Goal: Register for event/course

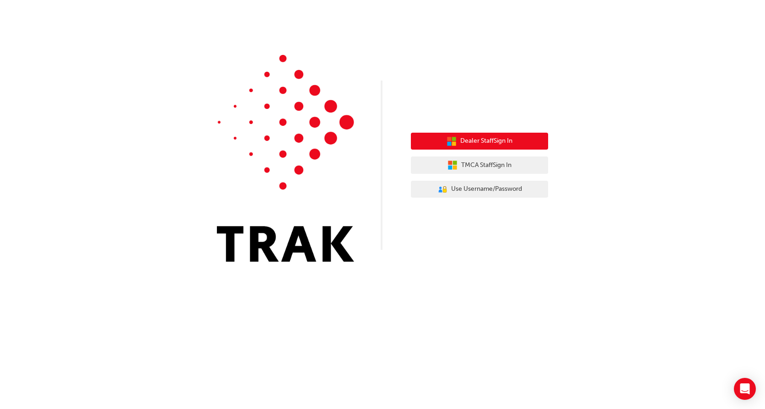
click at [460, 141] on span "Dealer Staff Sign In" at bounding box center [486, 141] width 52 height 11
click at [460, 142] on span "Dealer Staff Sign In" at bounding box center [486, 141] width 52 height 11
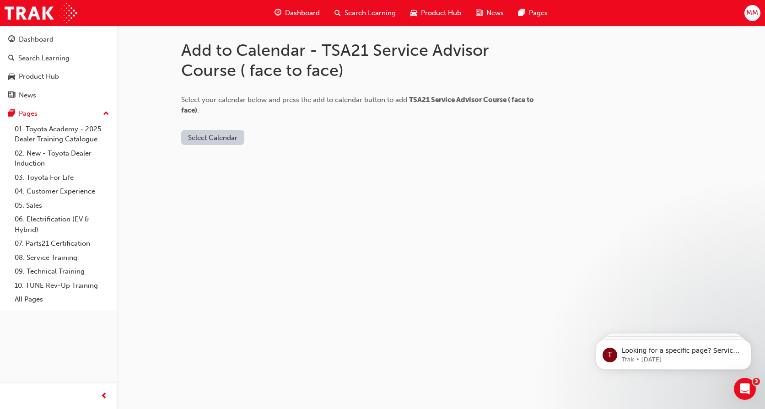
click at [212, 141] on button "Select Calendar" at bounding box center [212, 137] width 63 height 15
click at [281, 132] on div "Select Calendar" at bounding box center [364, 137] width 366 height 15
click at [225, 140] on button "Select Calendar" at bounding box center [212, 137] width 63 height 15
click at [223, 156] on div "[DOMAIN_NAME]" at bounding box center [213, 160] width 55 height 11
click at [195, 164] on div "[DOMAIN_NAME]" at bounding box center [213, 160] width 55 height 11
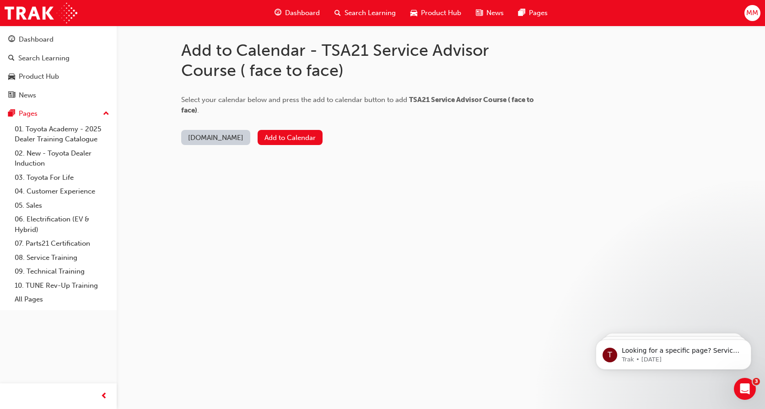
click at [269, 129] on div "[DOMAIN_NAME] Add to Calendar" at bounding box center [364, 130] width 366 height 30
click at [265, 136] on button "Add to Calendar" at bounding box center [290, 137] width 65 height 15
click at [44, 58] on div "Search Learning" at bounding box center [43, 58] width 51 height 11
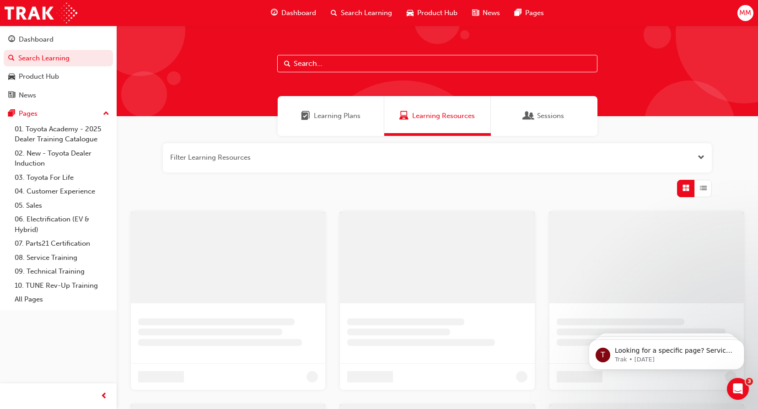
click at [319, 122] on div "Learning Plans" at bounding box center [331, 116] width 107 height 40
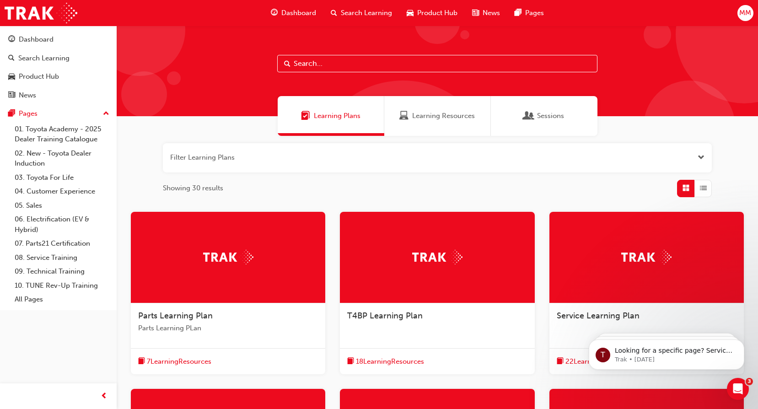
click at [472, 120] on span "Learning Resources" at bounding box center [443, 116] width 63 height 11
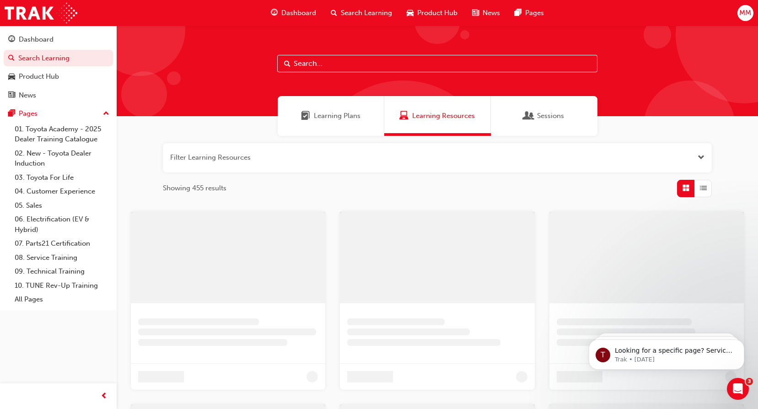
click at [368, 119] on div "Learning Plans" at bounding box center [331, 116] width 107 height 40
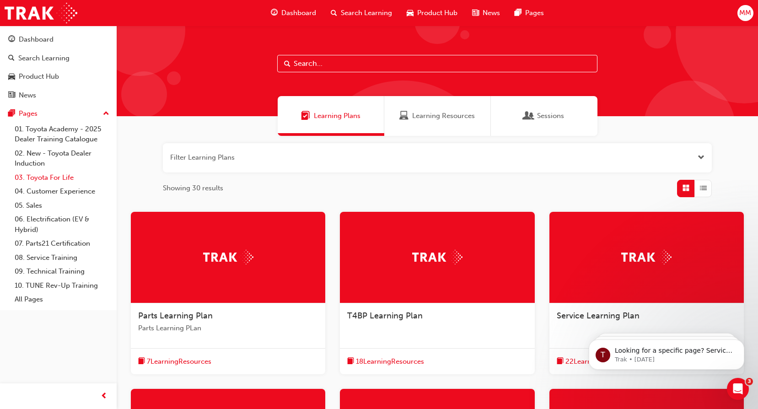
click at [63, 173] on link "03. Toyota For Life" at bounding box center [62, 178] width 102 height 14
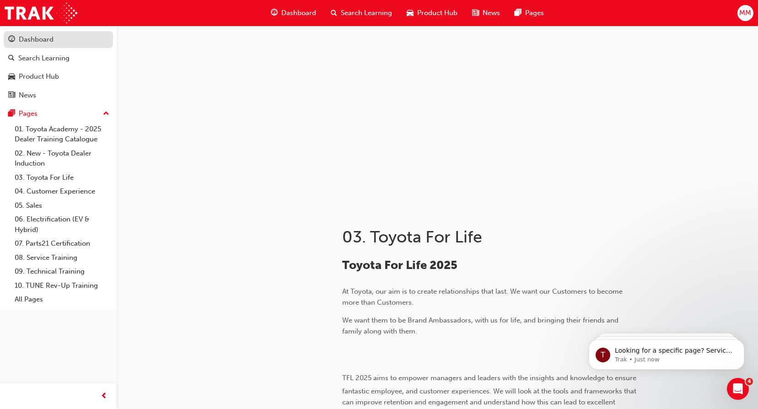
click at [52, 40] on div "Dashboard" at bounding box center [36, 39] width 35 height 11
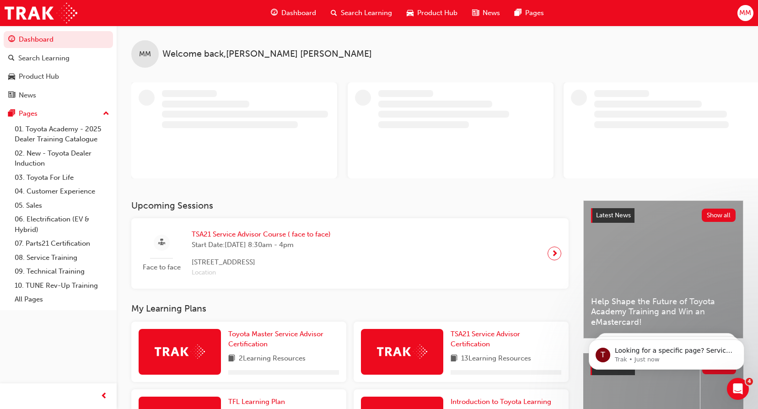
scroll to position [92, 0]
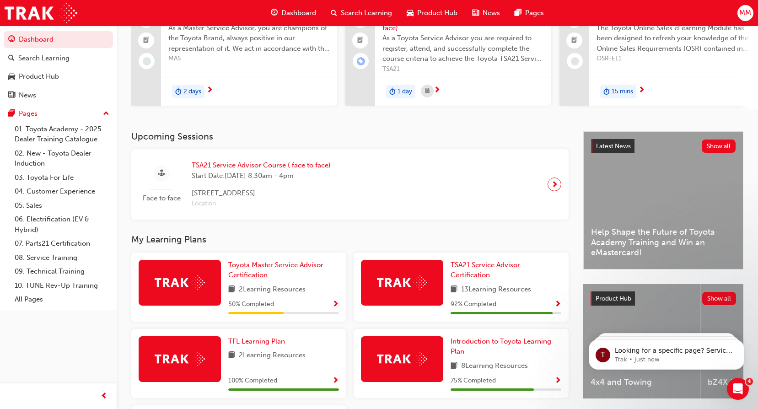
click at [556, 187] on span "next-icon" at bounding box center [554, 184] width 7 height 13
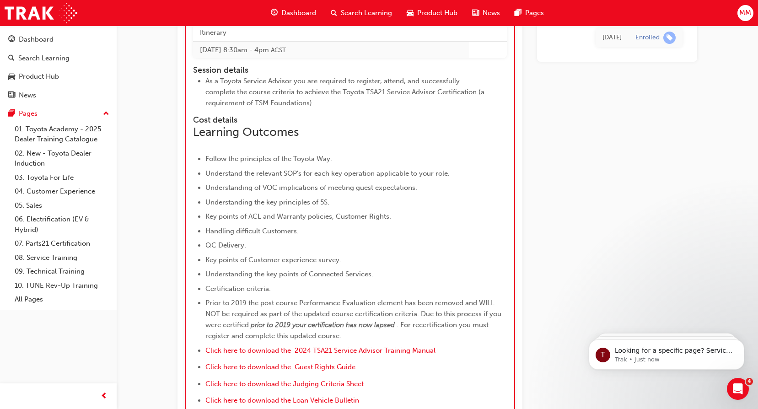
scroll to position [1142, 0]
